Goal: Task Accomplishment & Management: Use online tool/utility

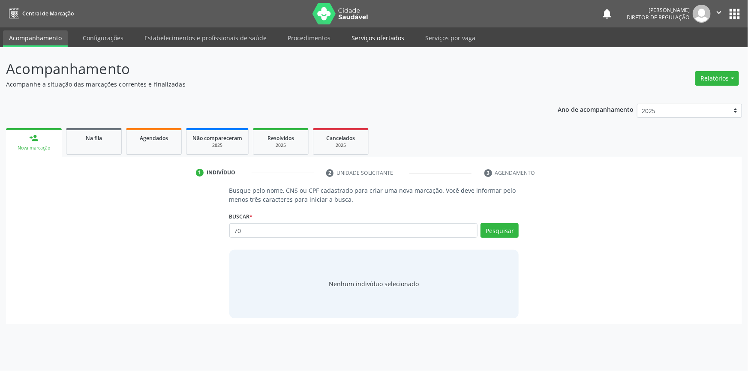
type input "70"
click at [371, 43] on link "Serviços ofertados" at bounding box center [377, 37] width 65 height 15
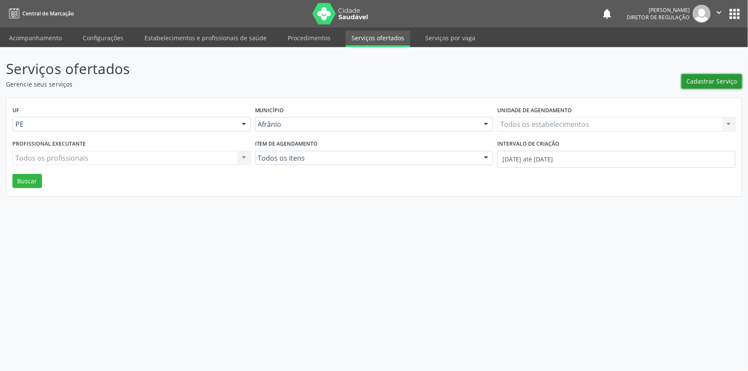
click at [694, 83] on span "Cadastrar Serviço" at bounding box center [712, 81] width 51 height 9
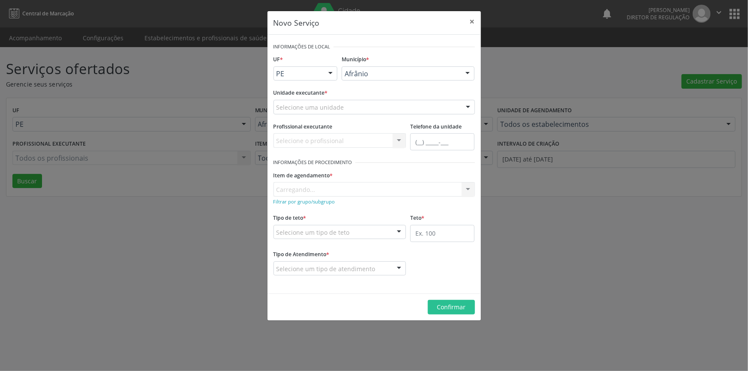
click at [362, 107] on div "Selecione uma unidade" at bounding box center [373, 107] width 201 height 15
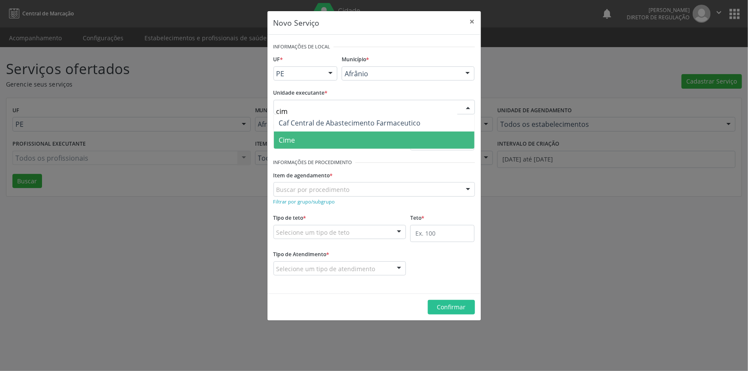
type input "cime"
click at [336, 144] on span "Cime" at bounding box center [374, 140] width 201 height 17
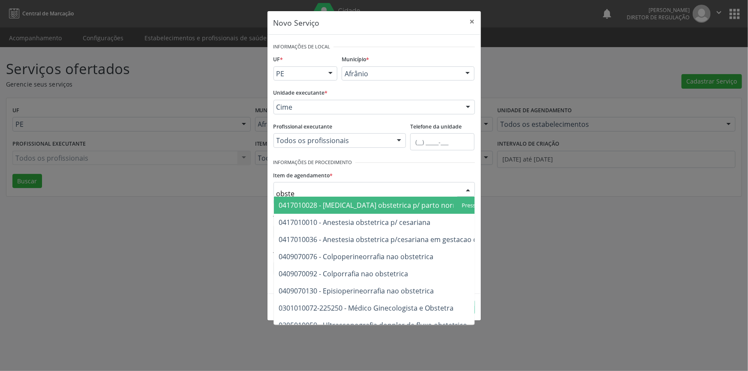
type input "obstet"
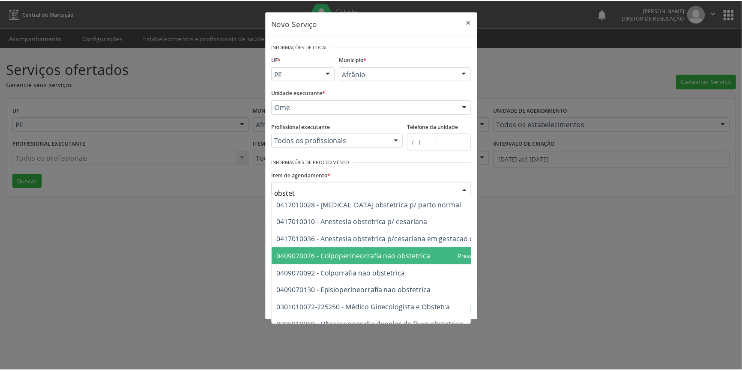
scroll to position [49, 0]
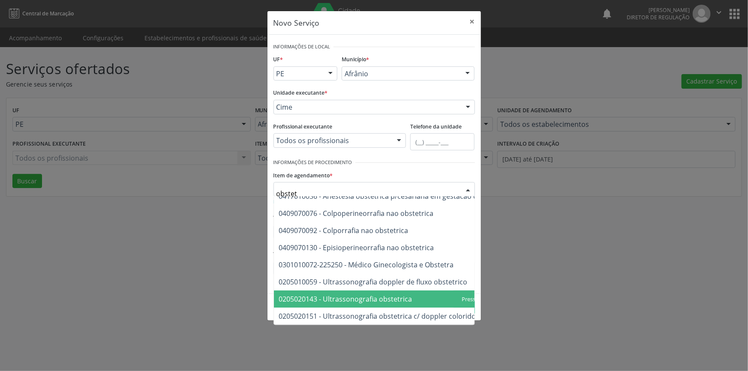
click at [378, 300] on span "0205020143 - Ultrassonografia obstetrica" at bounding box center [396, 299] width 245 height 17
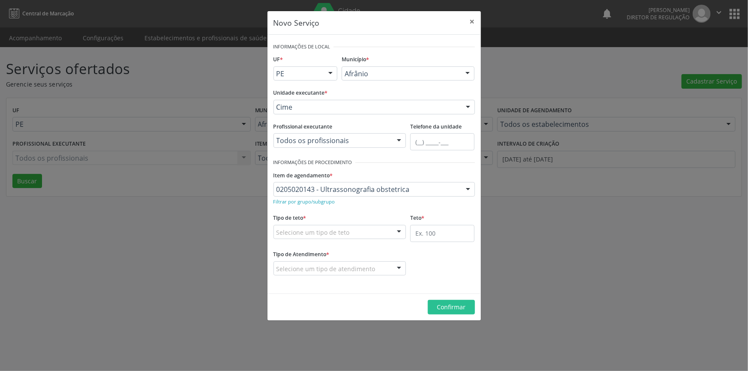
click at [350, 230] on div "Selecione um tipo de teto" at bounding box center [339, 232] width 133 height 15
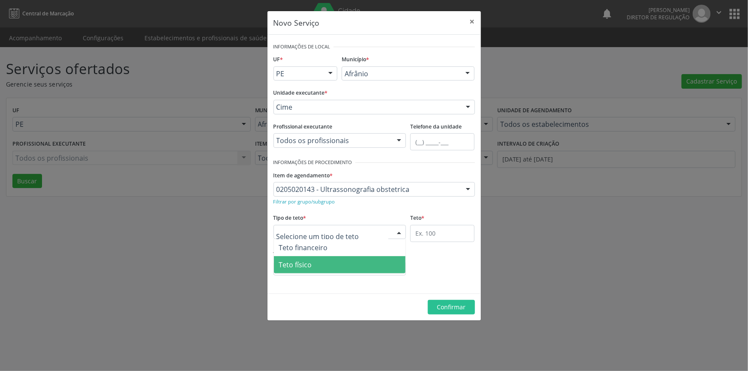
click at [340, 265] on span "Teto físico" at bounding box center [340, 264] width 132 height 17
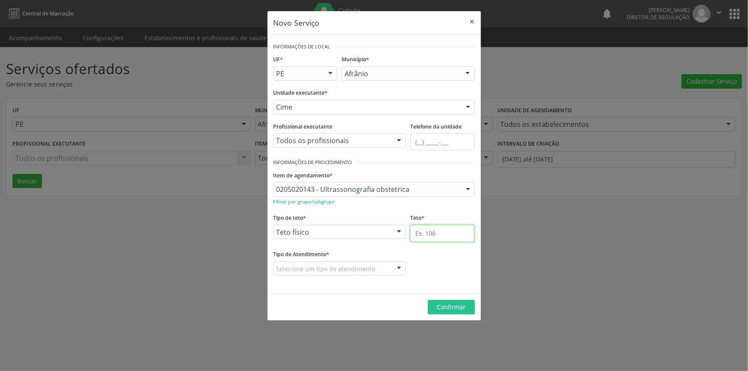
click at [446, 227] on input "text" at bounding box center [442, 233] width 64 height 17
type input "1"
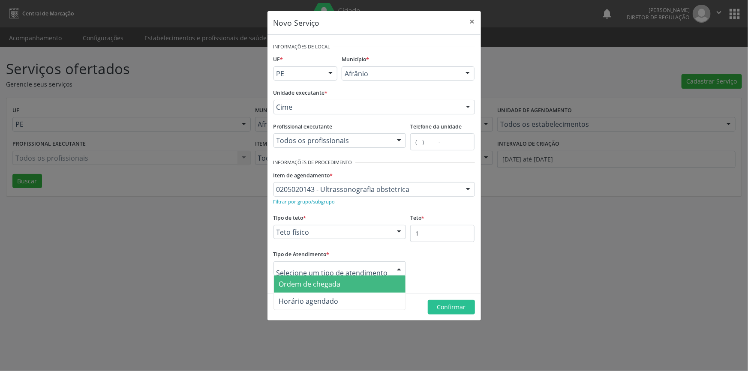
click at [334, 286] on span "Ordem de chegada" at bounding box center [310, 283] width 62 height 9
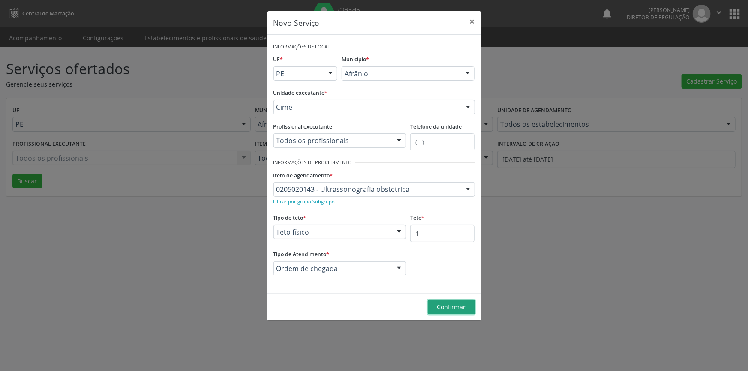
click at [446, 305] on span "Confirmar" at bounding box center [451, 307] width 29 height 8
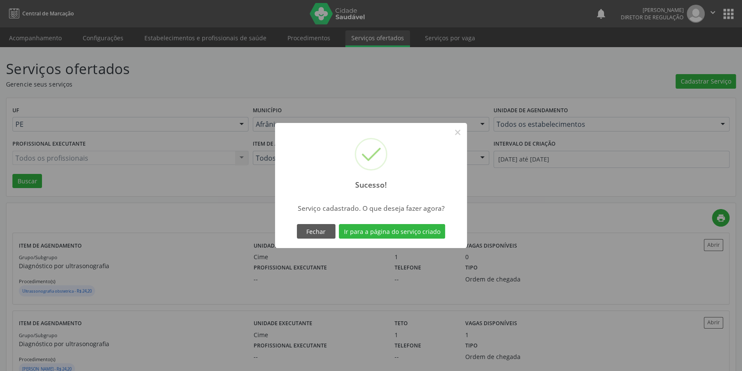
click at [402, 222] on div "Sucesso! × Serviço cadastrado. O que deseja fazer agora? Fechar Ir para a págin…" at bounding box center [371, 185] width 192 height 125
click at [401, 228] on button "Ir para a página do serviço criado" at bounding box center [392, 231] width 106 height 15
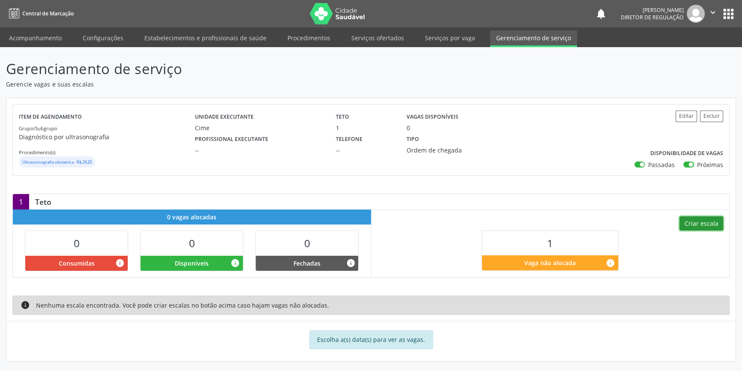
click at [685, 225] on button "Criar escala" at bounding box center [702, 223] width 44 height 15
select select "8"
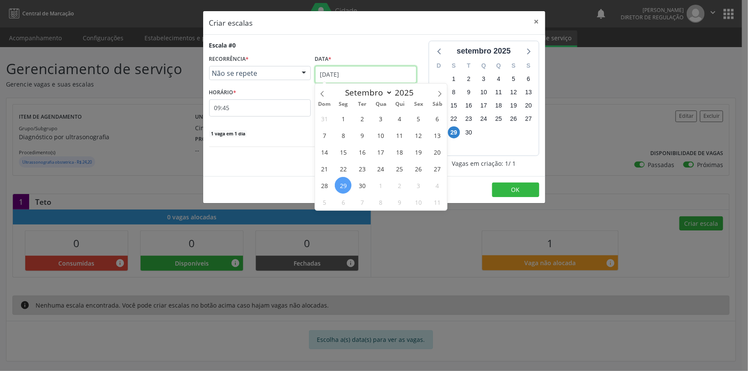
click at [355, 80] on body "Central de Marcação notifications [PERSON_NAME] Diretor de regulação  Configur…" at bounding box center [374, 185] width 748 height 371
click at [402, 189] on span "2" at bounding box center [399, 185] width 17 height 17
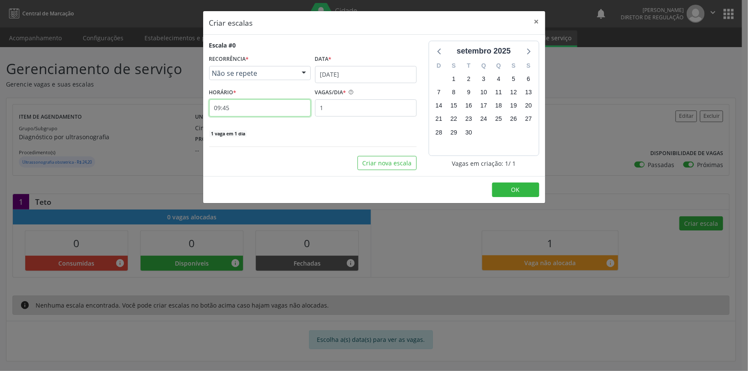
click at [255, 111] on input "09:45" at bounding box center [260, 107] width 102 height 17
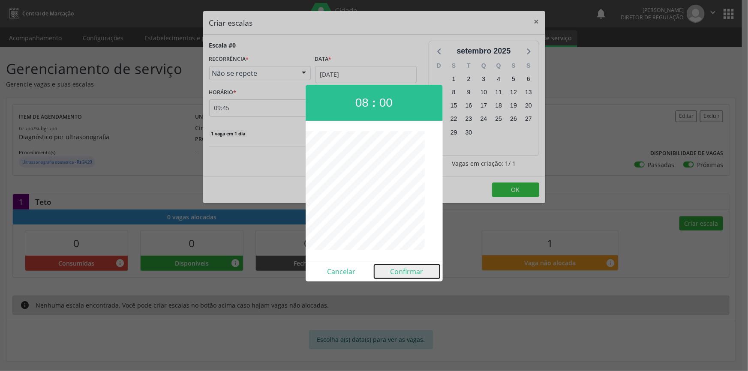
click at [407, 271] on button "Confirmar" at bounding box center [407, 272] width 66 height 14
type input "08:00"
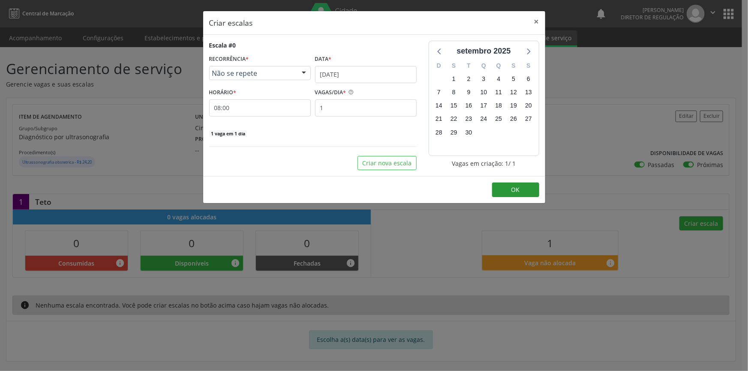
click at [496, 196] on footer "OK" at bounding box center [374, 189] width 342 height 27
click at [497, 190] on button "OK" at bounding box center [515, 190] width 47 height 15
